Goal: Information Seeking & Learning: Learn about a topic

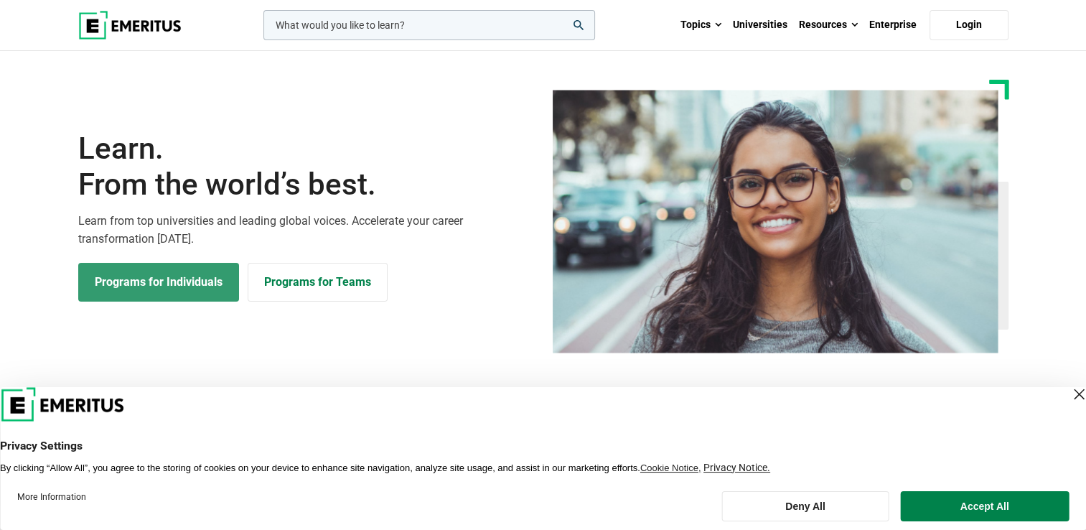
click at [169, 284] on link "Programs for Individuals" at bounding box center [158, 282] width 161 height 39
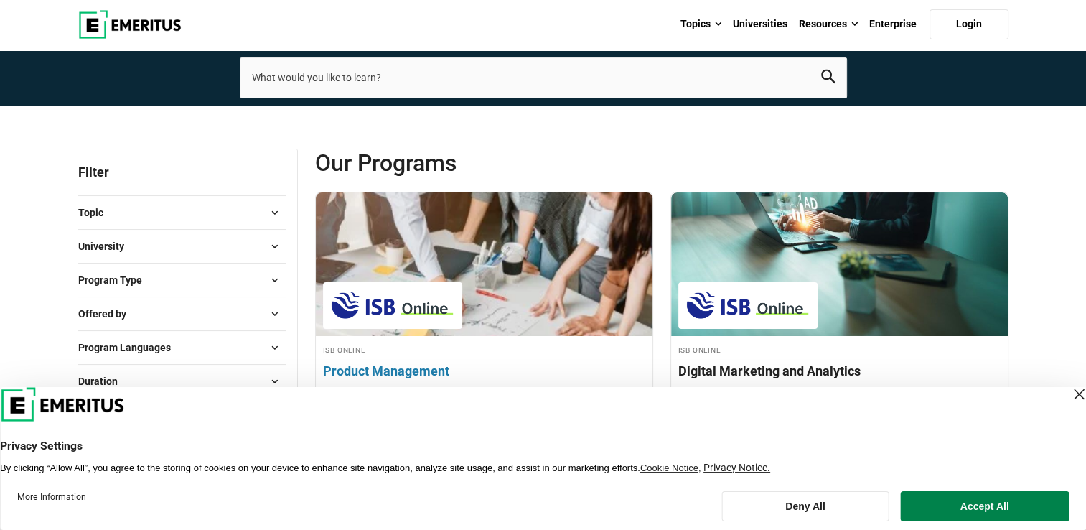
scroll to position [215, 0]
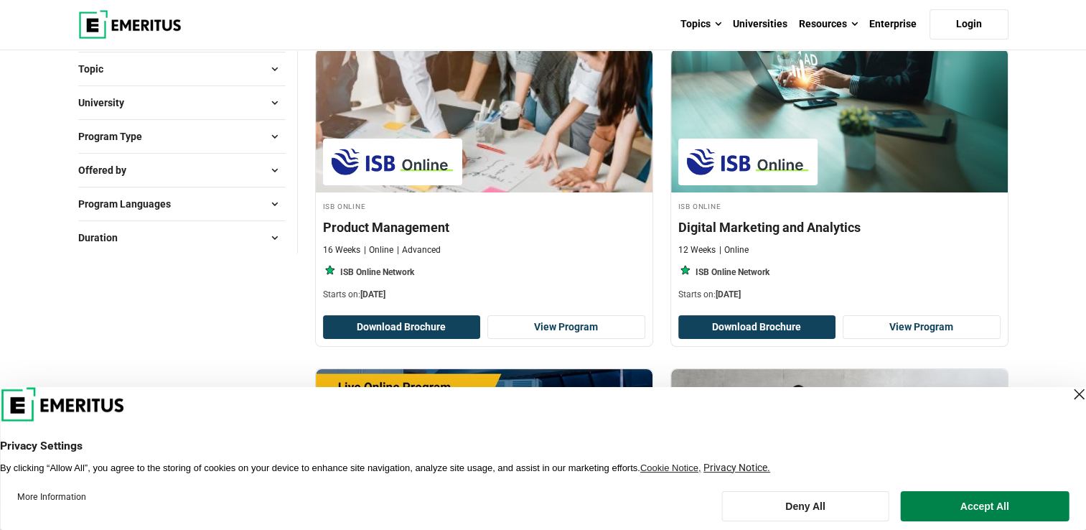
click at [147, 70] on button "Topic" at bounding box center [182, 69] width 208 height 22
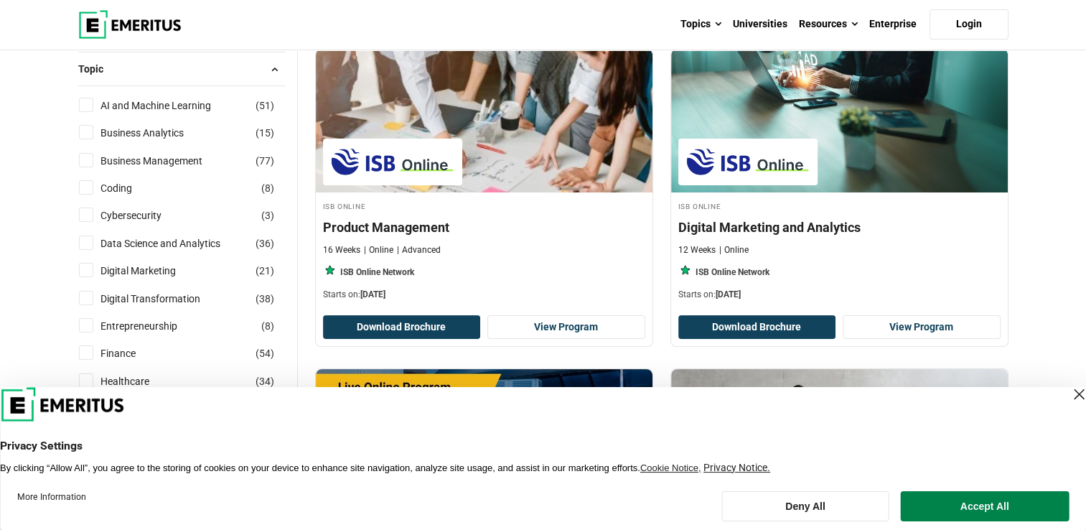
click at [90, 106] on input "AI and Machine Learning ( 51 )" at bounding box center [86, 105] width 14 height 14
checkbox input "true"
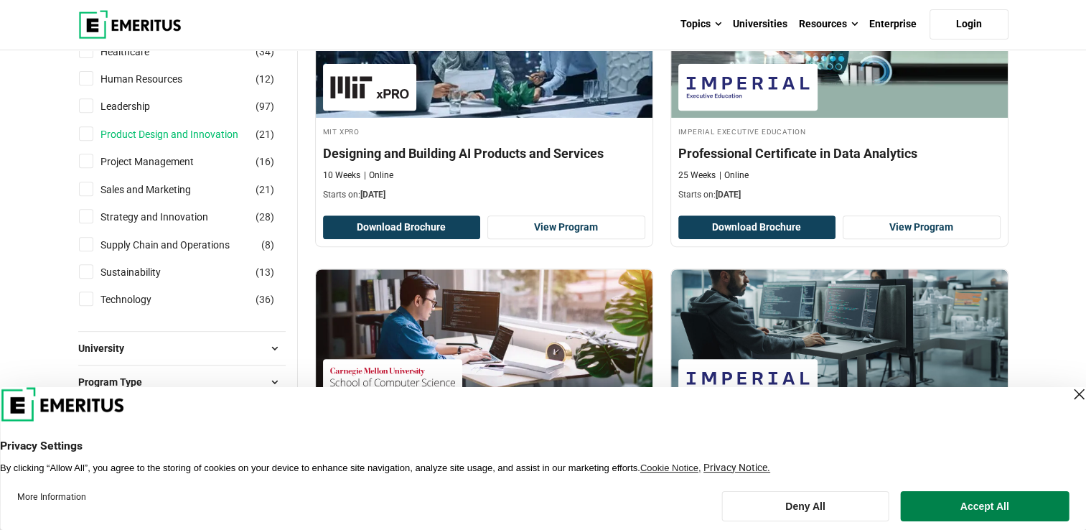
scroll to position [646, 0]
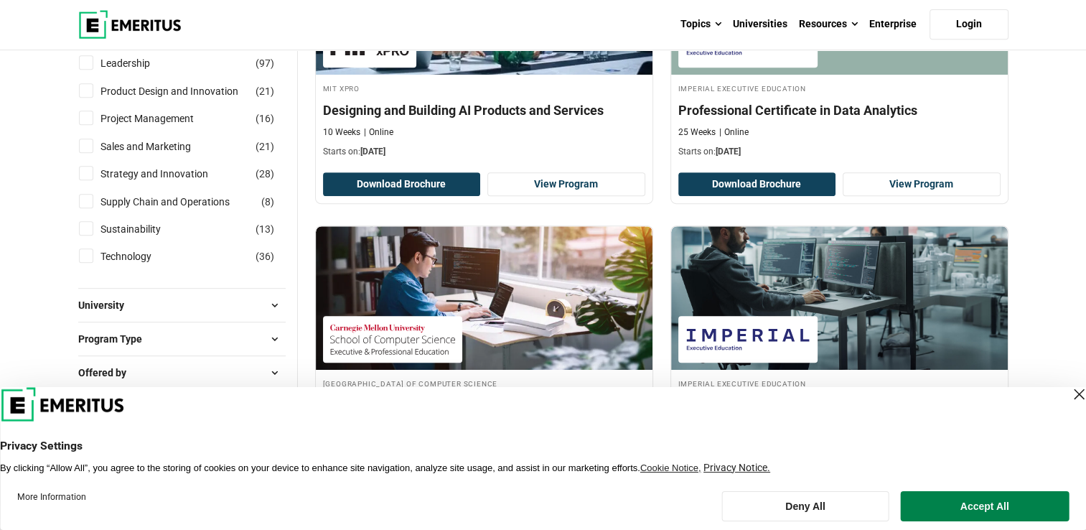
click at [89, 254] on input "Technology ( 36 )" at bounding box center [86, 255] width 14 height 14
checkbox input "true"
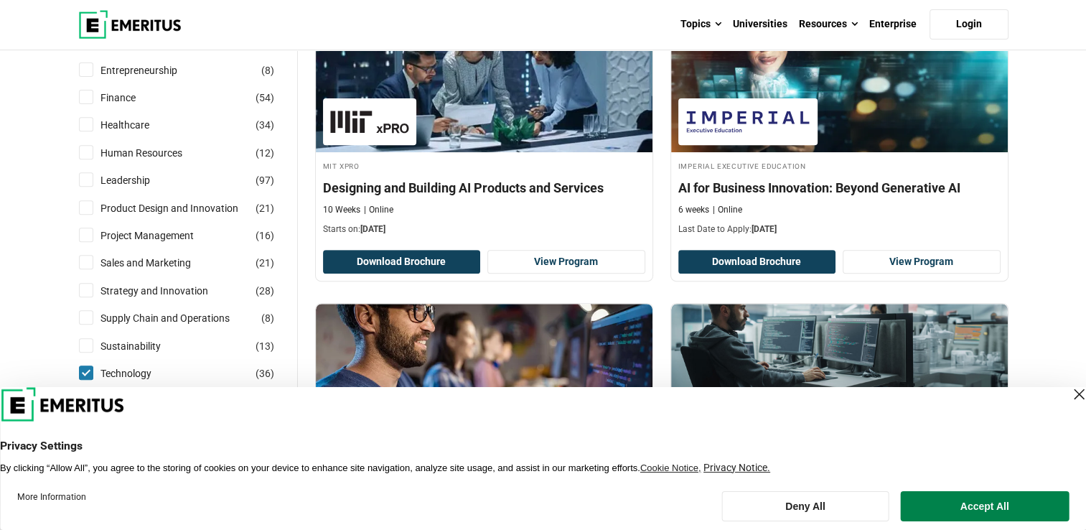
scroll to position [646, 0]
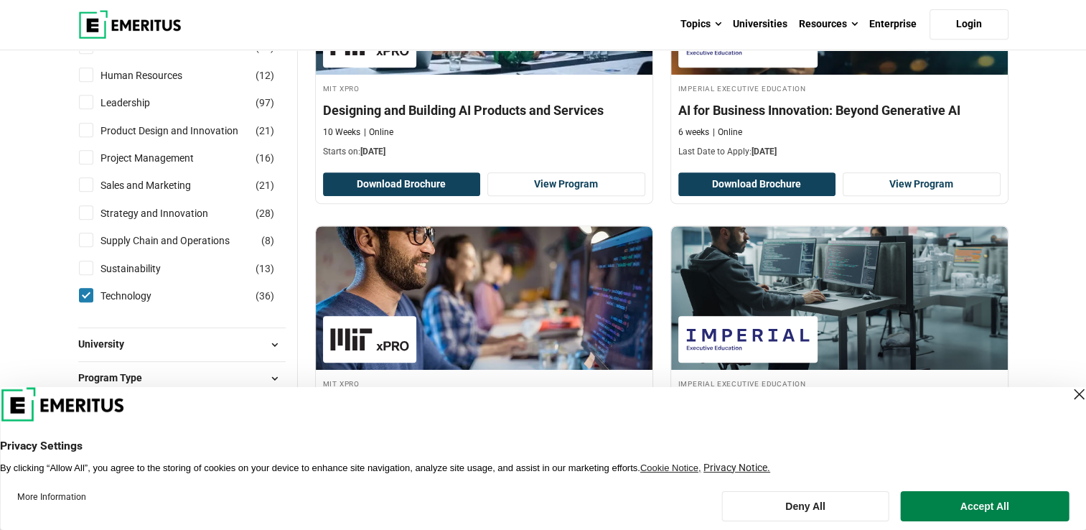
click at [81, 292] on input "Technology ( 36 )" at bounding box center [86, 295] width 14 height 14
checkbox input "false"
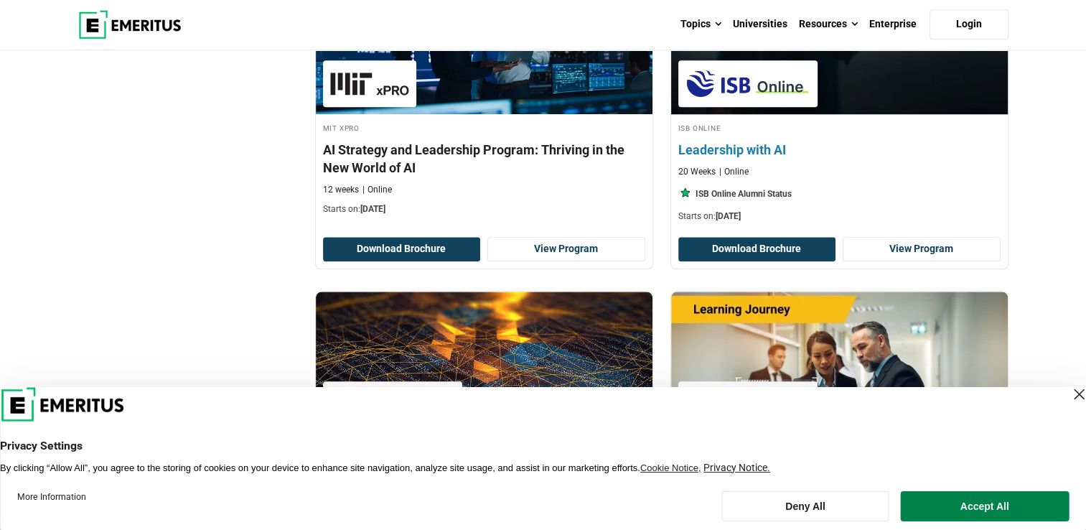
scroll to position [1508, 0]
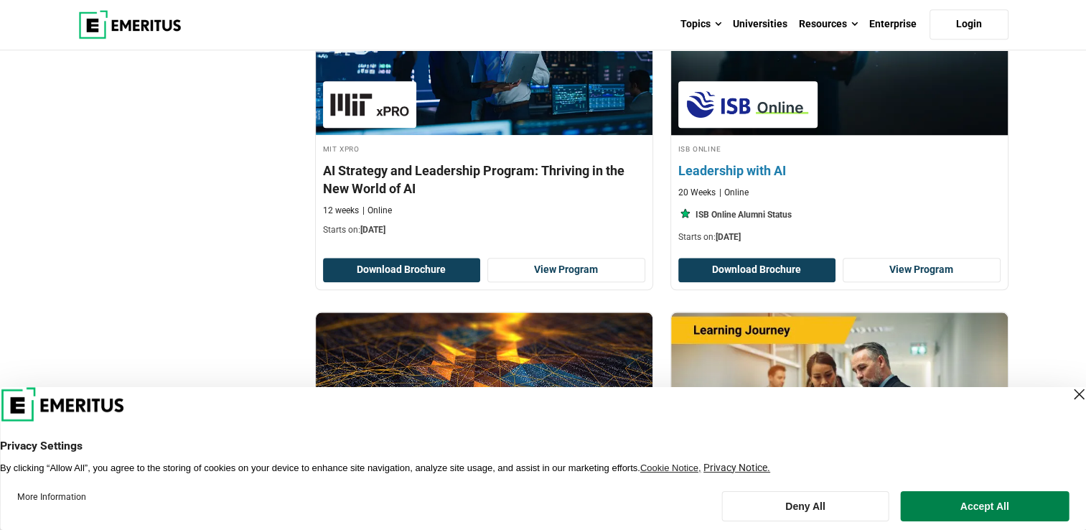
click at [747, 171] on h4 "Leadership with AI" at bounding box center [840, 171] width 322 height 18
